Goal: Task Accomplishment & Management: Use online tool/utility

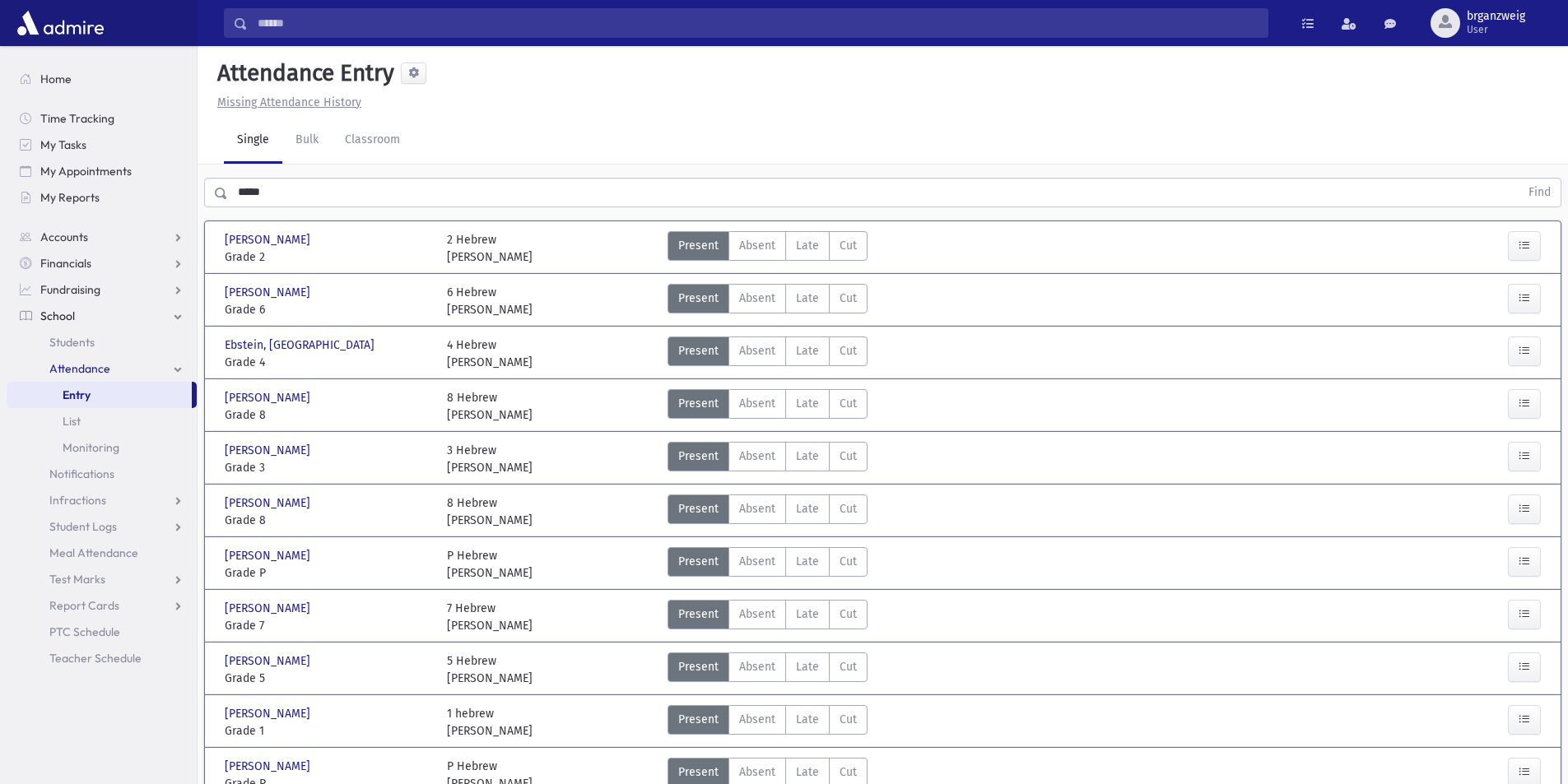
scroll to position [247, 0]
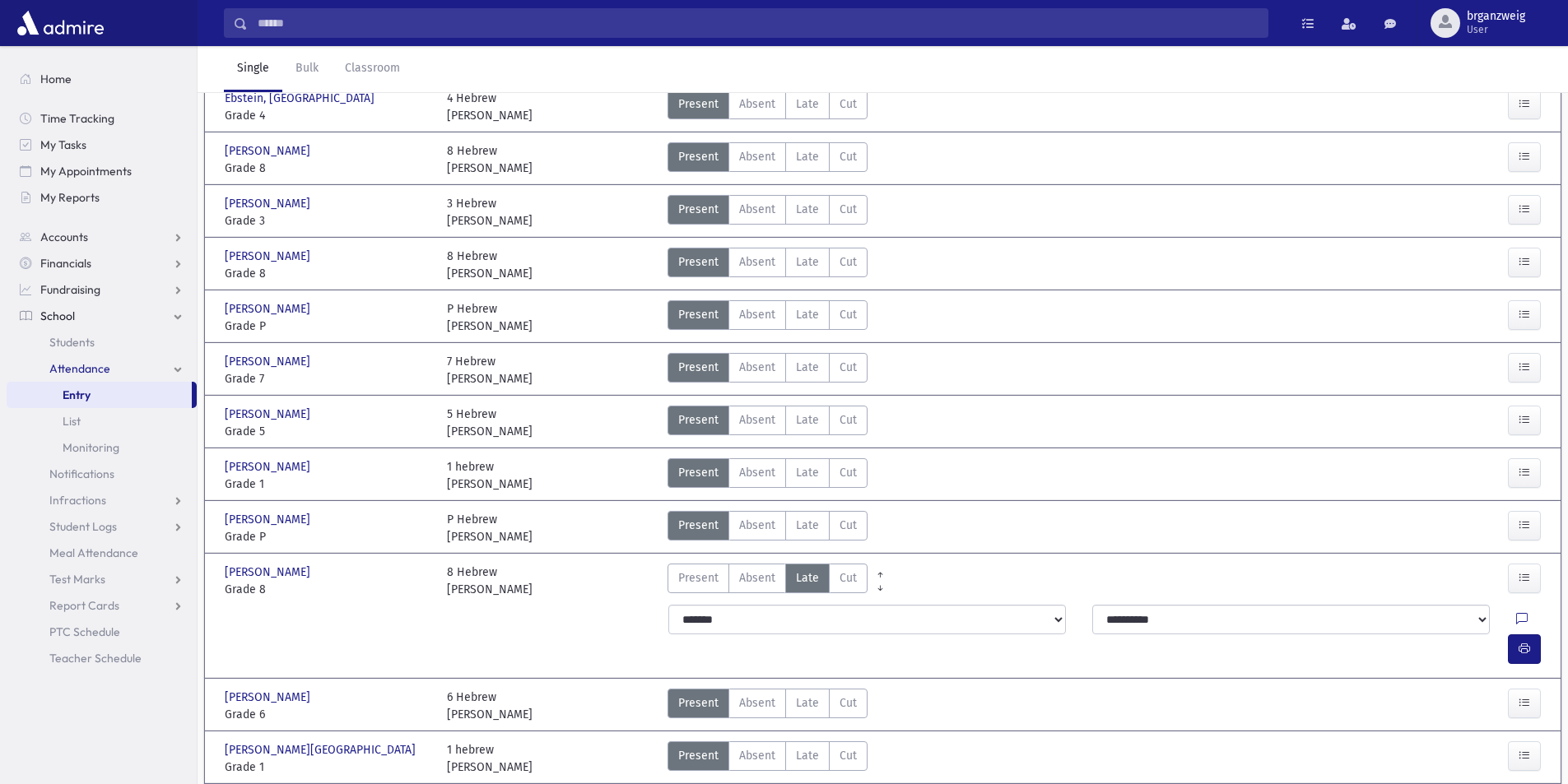
click at [90, 391] on span "Entry" at bounding box center [76, 394] width 28 height 15
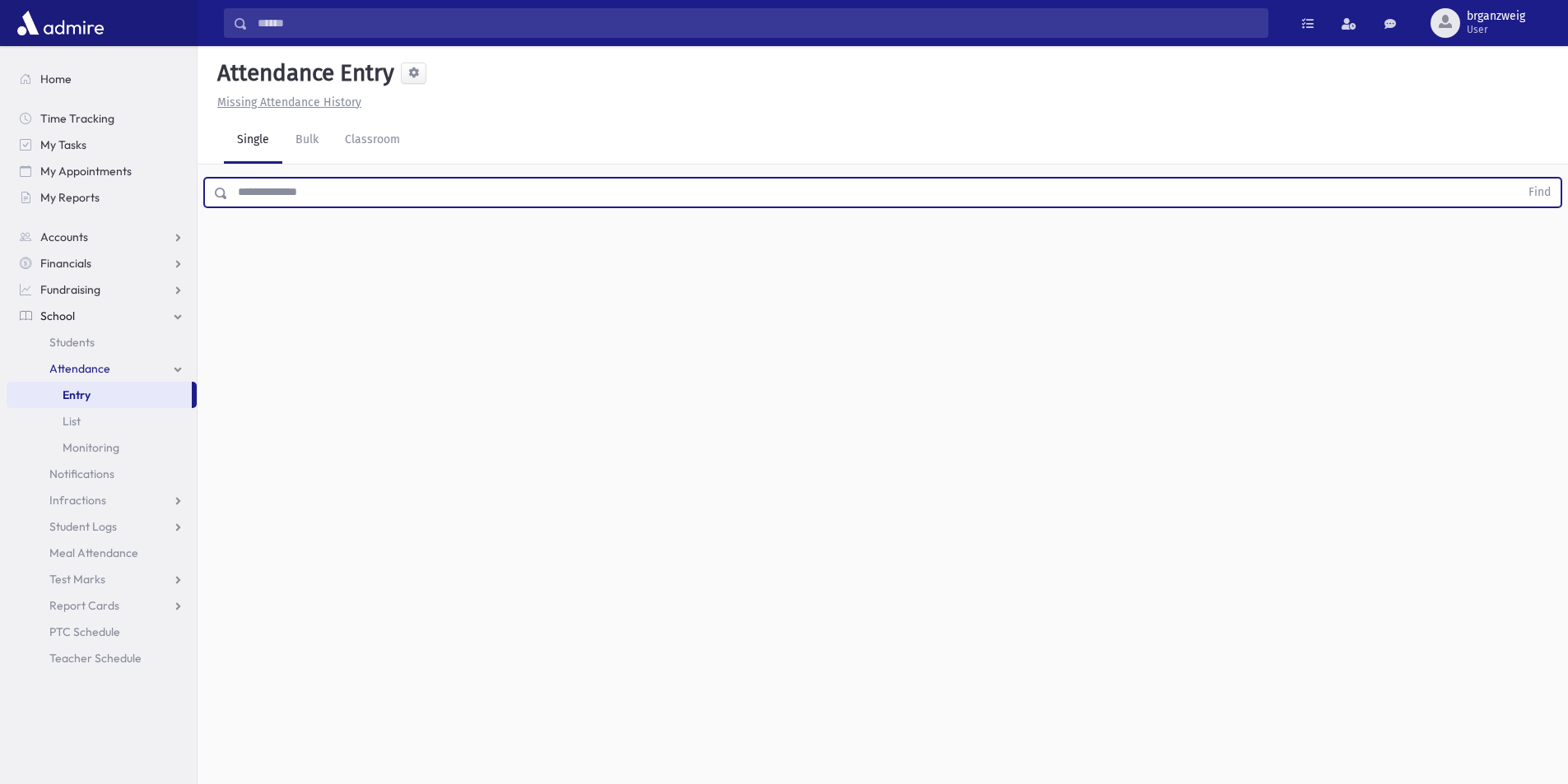
click at [291, 184] on input "text" at bounding box center [874, 193] width 1291 height 29
type input "****"
click at [1519, 179] on button "Find" at bounding box center [1539, 193] width 42 height 28
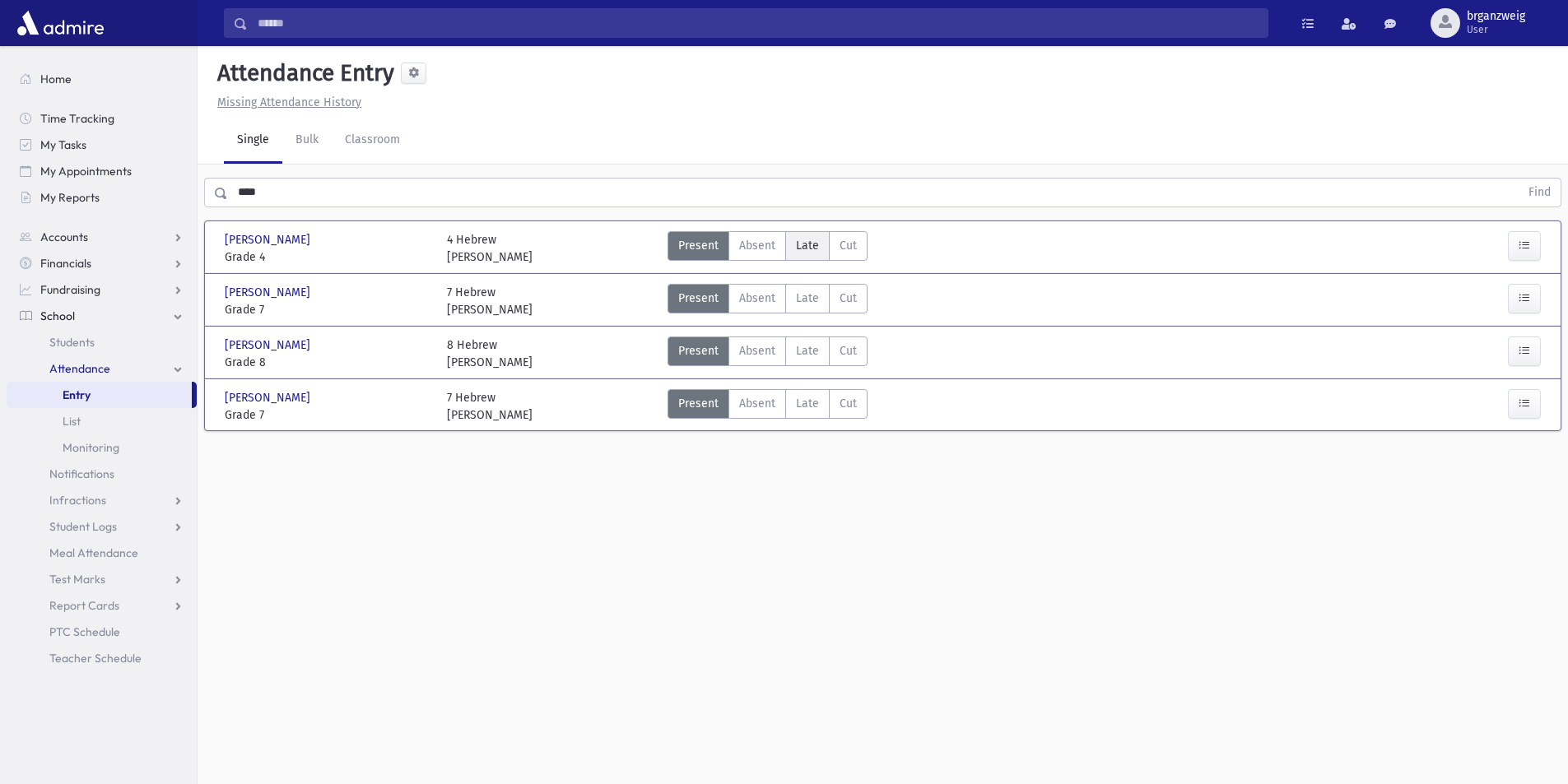
click at [817, 253] on label "Late L" at bounding box center [807, 245] width 44 height 29
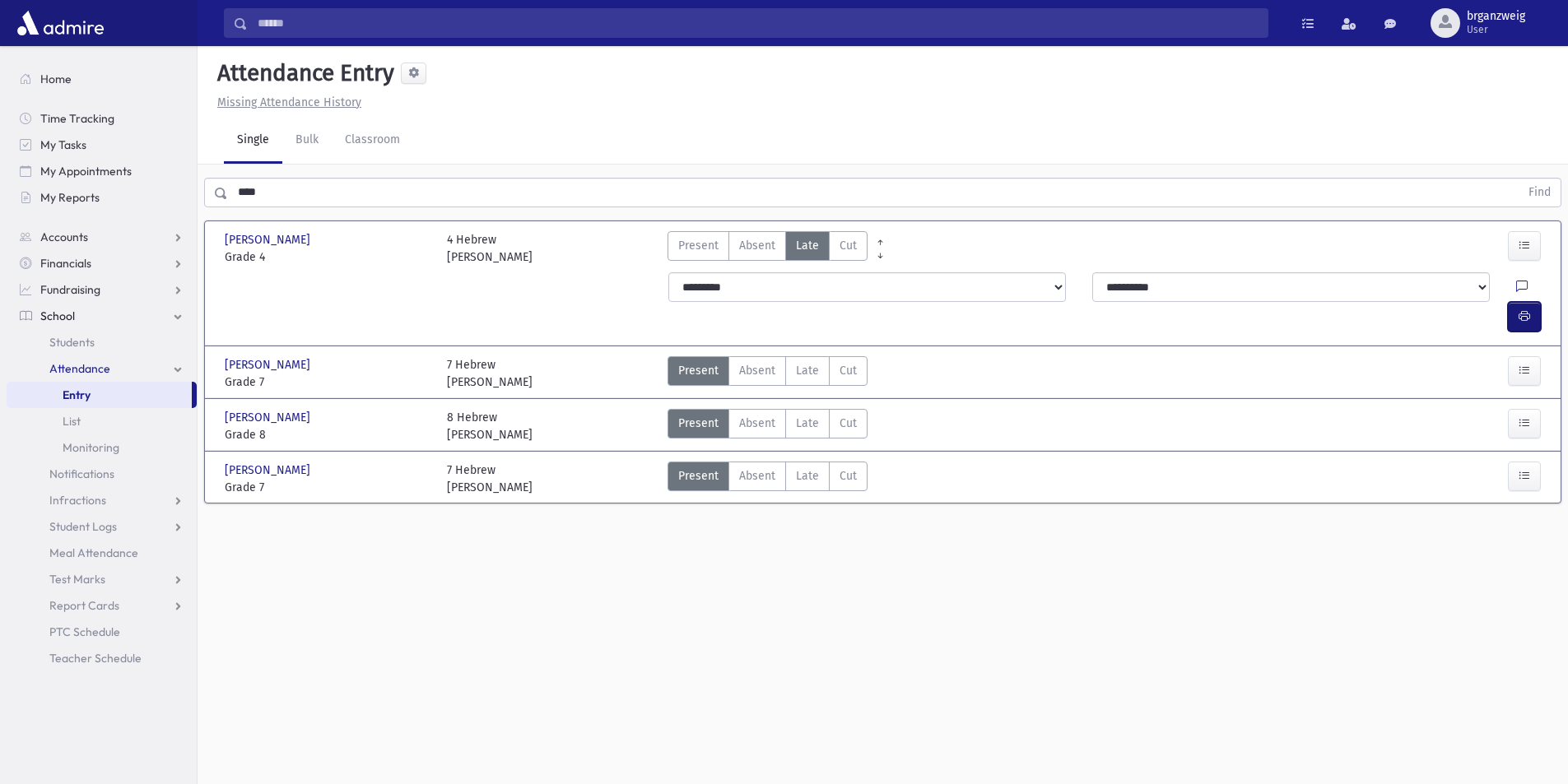
click at [1523, 302] on button "button" at bounding box center [1525, 316] width 33 height 29
